Goal: Find specific page/section: Find specific page/section

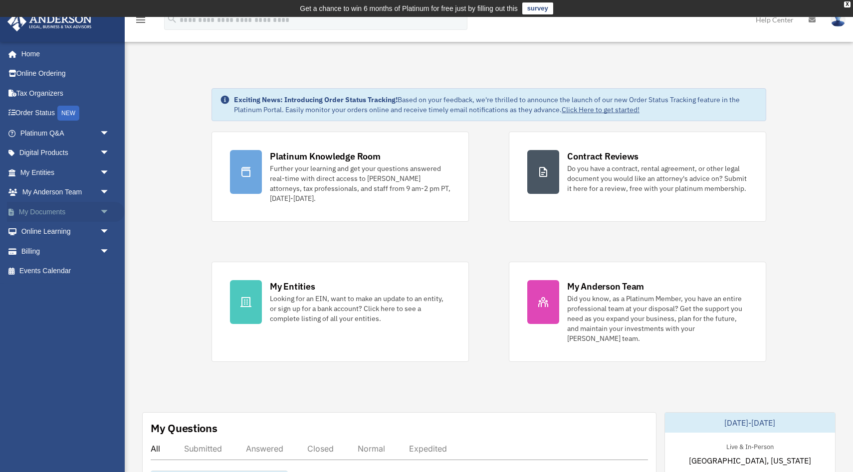
click at [75, 206] on link "My Documents arrow_drop_down" at bounding box center [66, 212] width 118 height 20
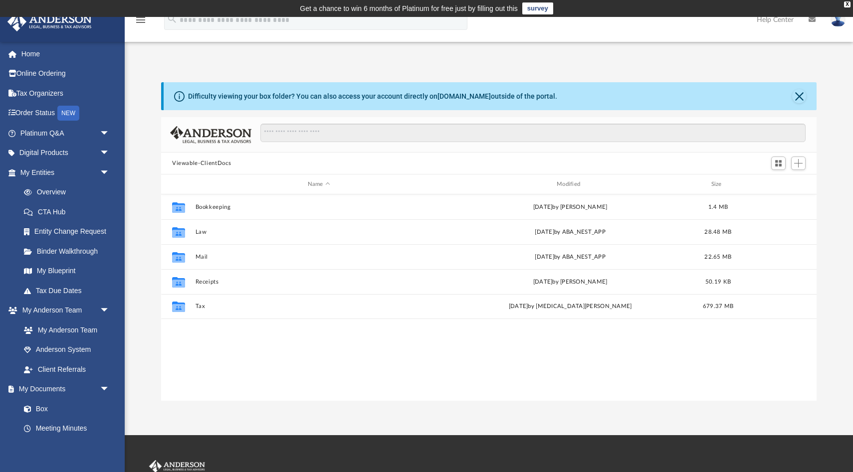
scroll to position [226, 655]
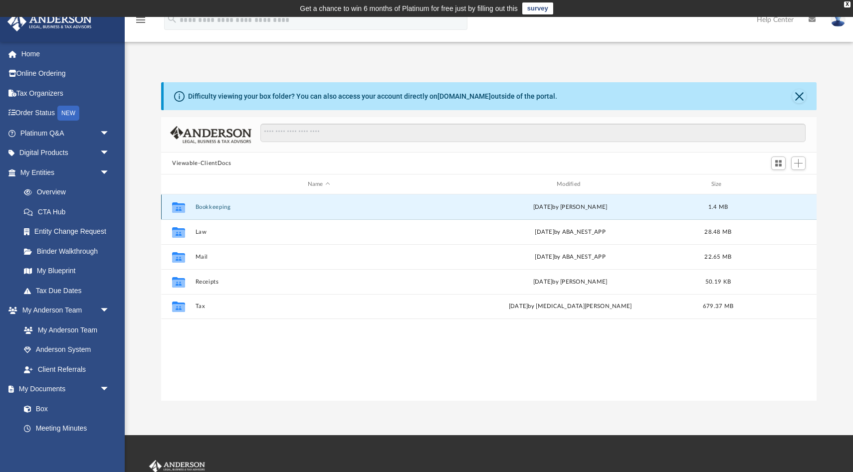
click at [202, 208] on button "Bookkeeping" at bounding box center [319, 207] width 247 height 6
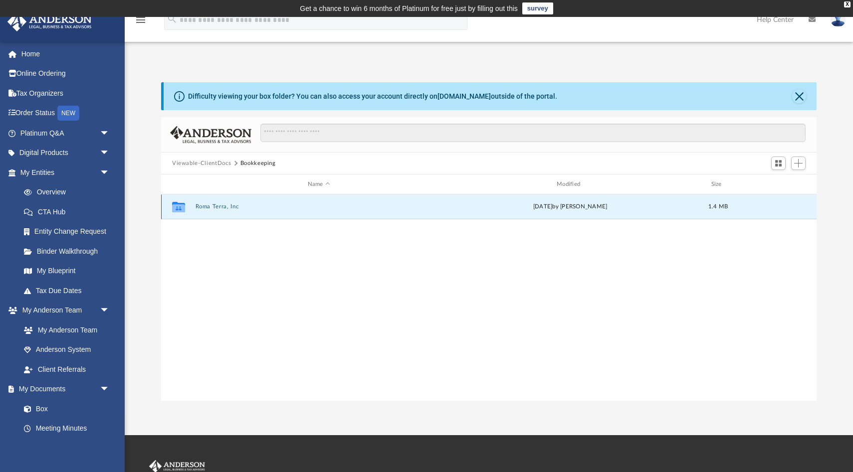
click at [202, 208] on button "Roma Terra, Inc" at bounding box center [319, 207] width 247 height 6
